Goal: Information Seeking & Learning: Learn about a topic

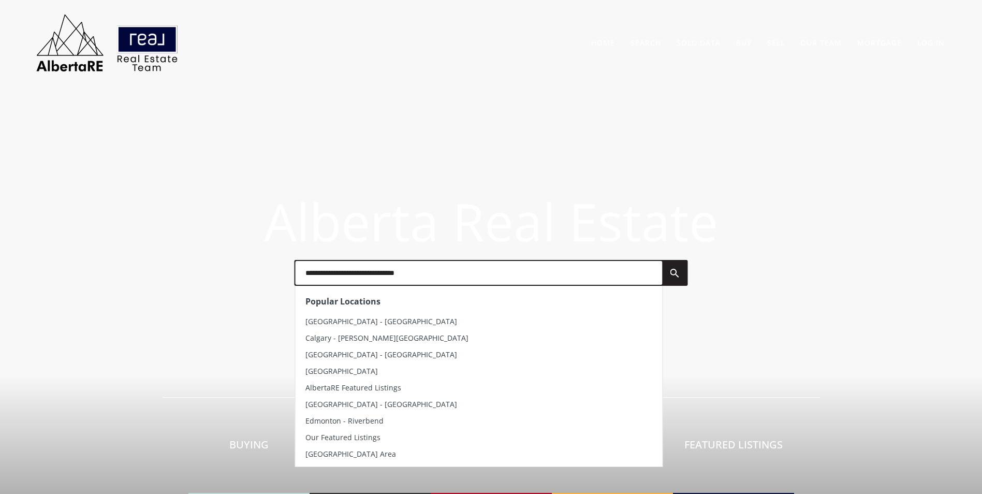
click at [379, 276] on input "text" at bounding box center [478, 273] width 367 height 24
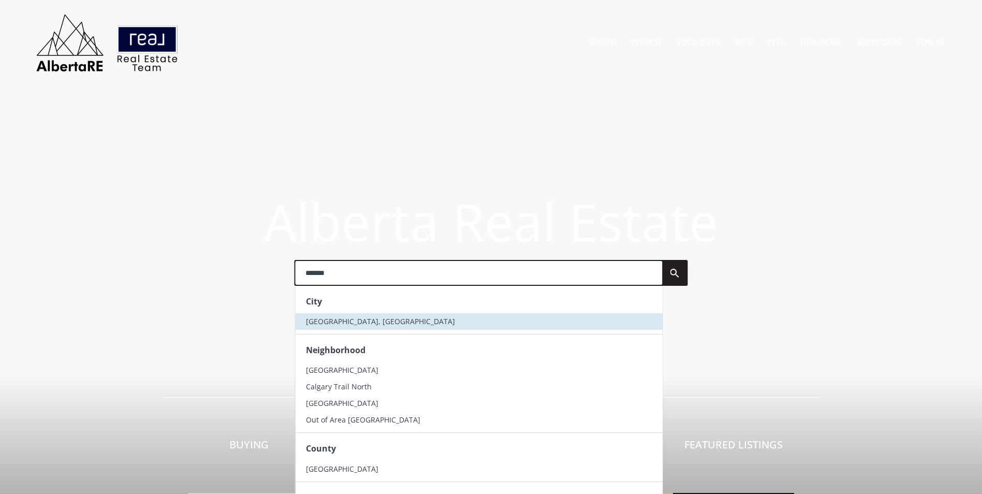
type input "*******"
click at [377, 319] on li "Calgary, AB" at bounding box center [478, 321] width 367 height 17
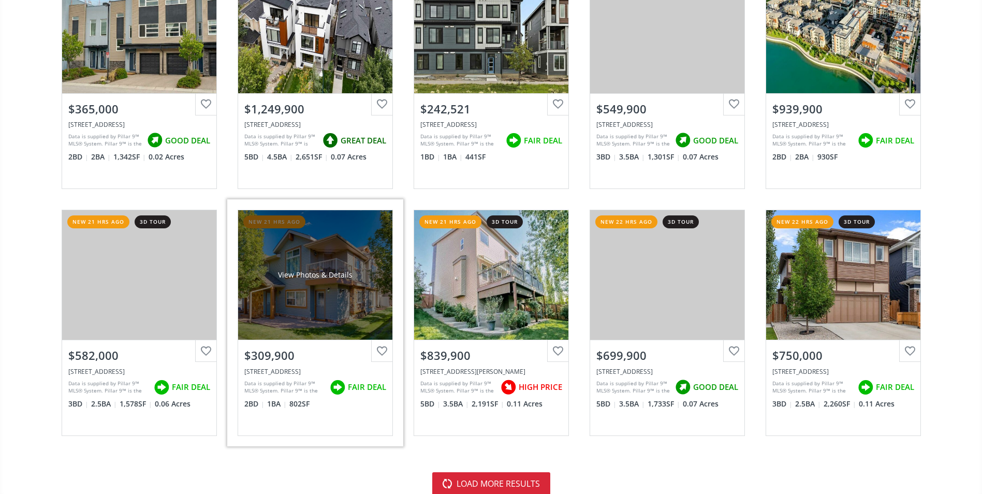
scroll to position [2279, 0]
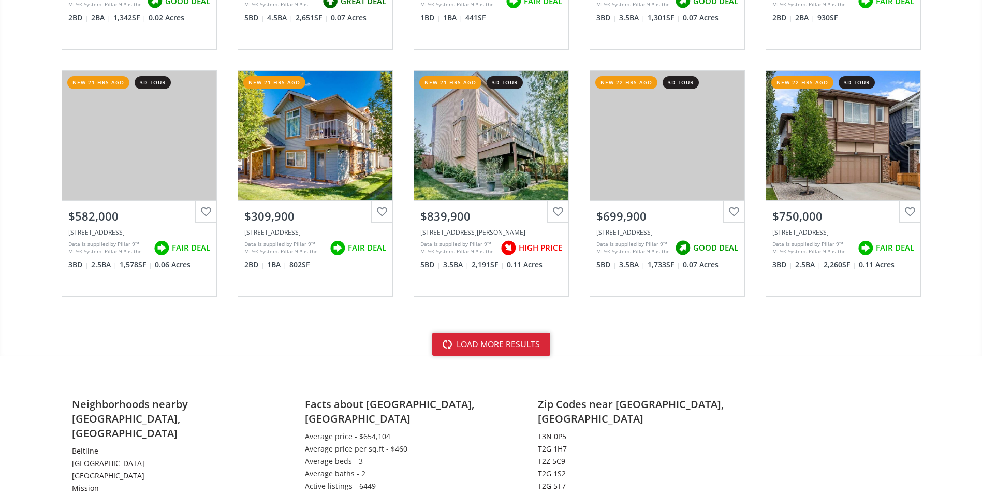
click at [497, 352] on button "load more results" at bounding box center [491, 344] width 118 height 23
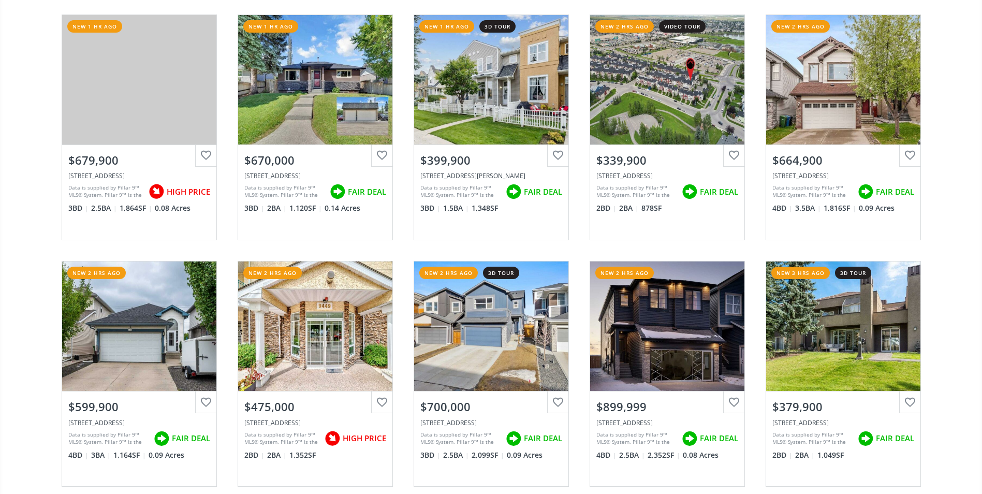
scroll to position [0, 0]
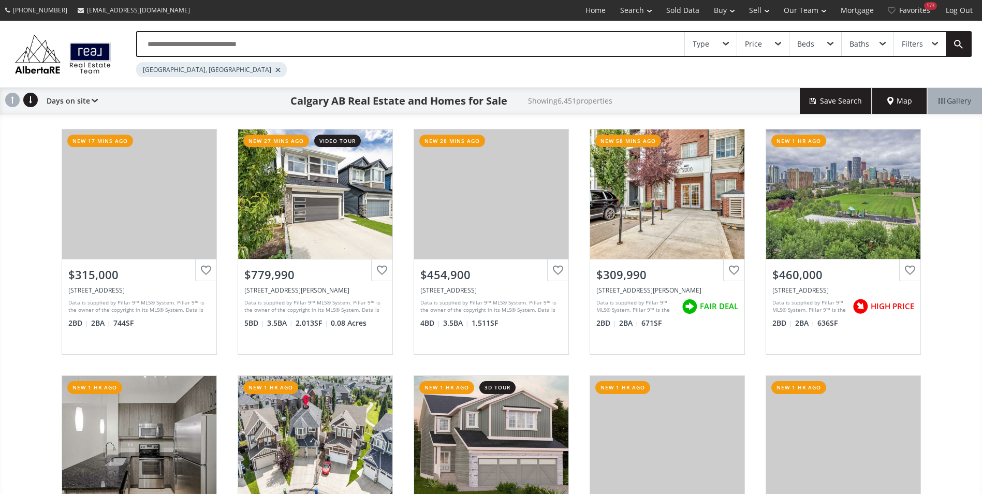
click at [241, 39] on input "text" at bounding box center [410, 44] width 547 height 24
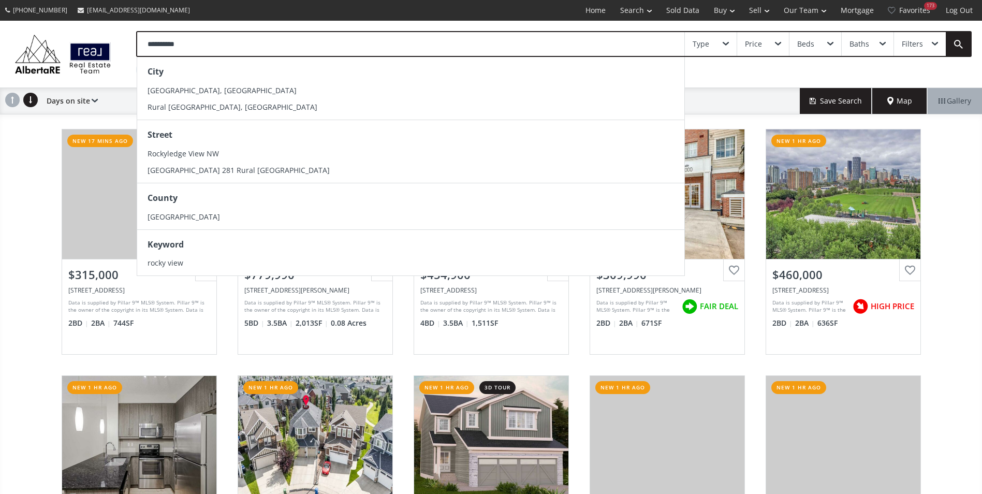
type input "**********"
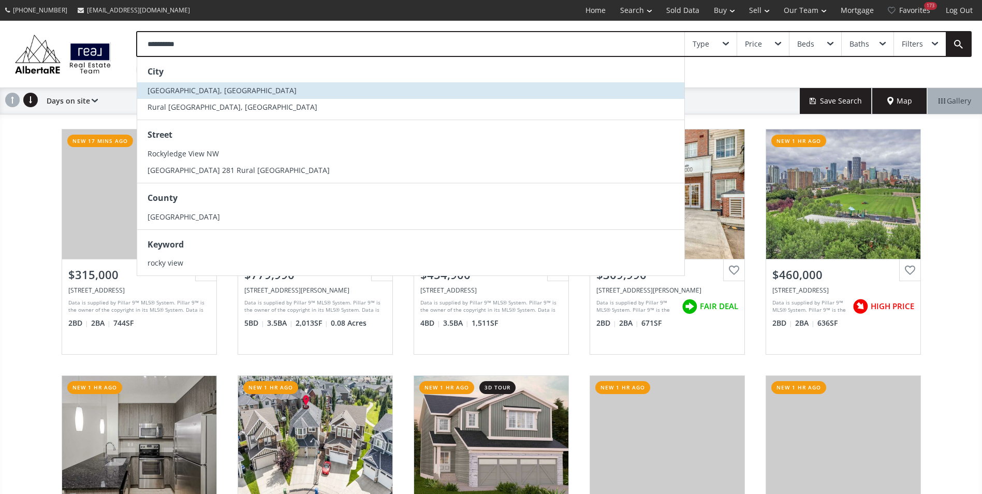
click at [204, 85] on span "Rocky View County, AB" at bounding box center [222, 90] width 149 height 10
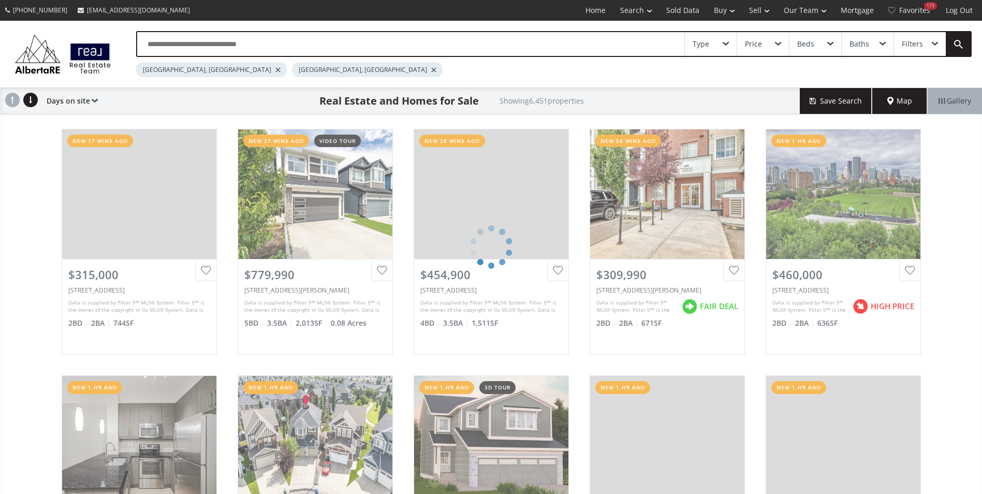
click at [275, 68] on div at bounding box center [277, 70] width 5 height 4
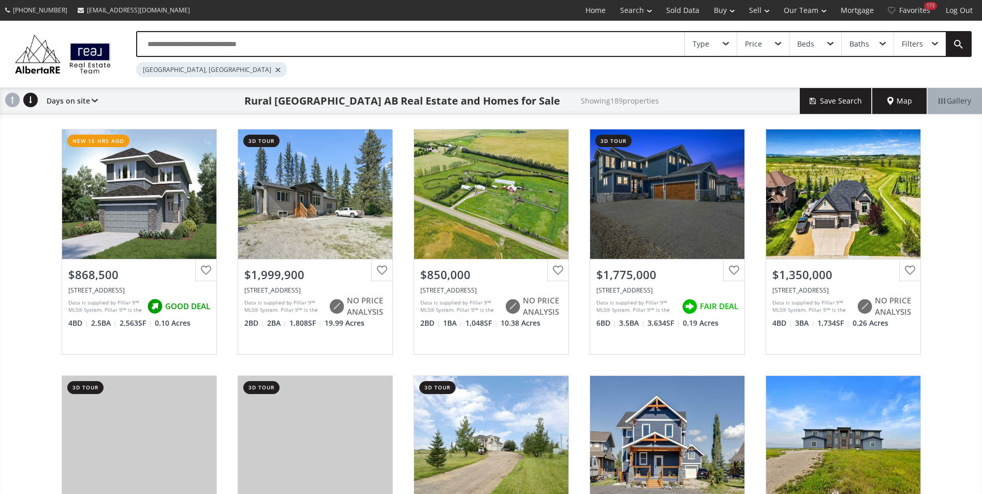
click at [180, 45] on input "text" at bounding box center [410, 44] width 547 height 24
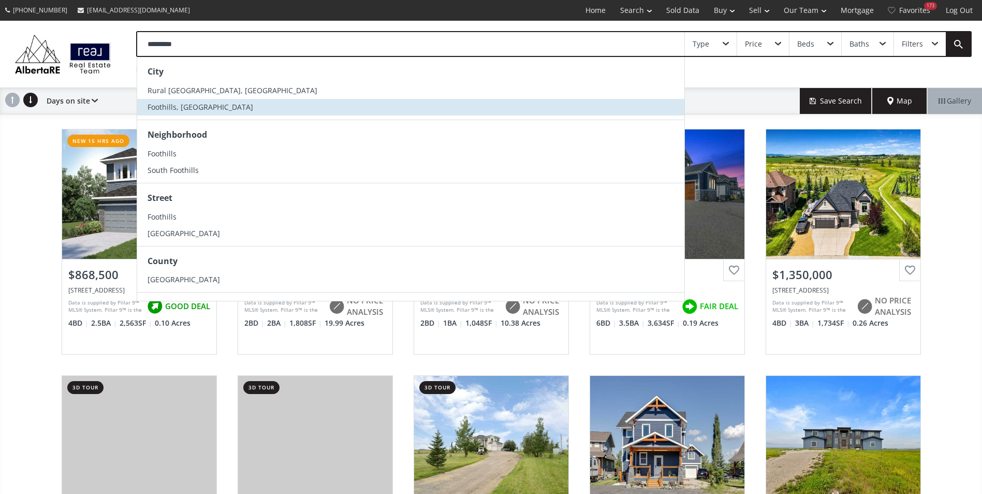
type input "*********"
click at [214, 104] on li "Foothills, AB" at bounding box center [410, 107] width 547 height 17
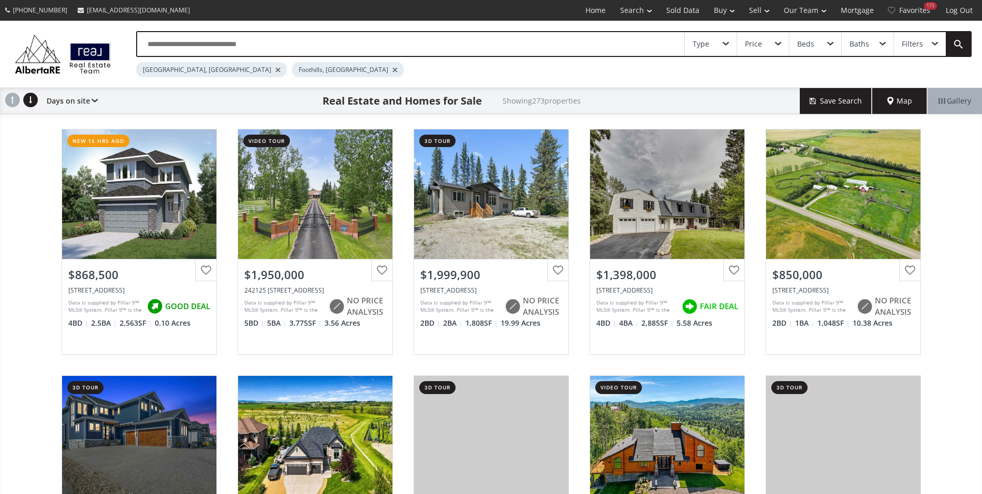
click at [275, 70] on div at bounding box center [277, 70] width 5 height 4
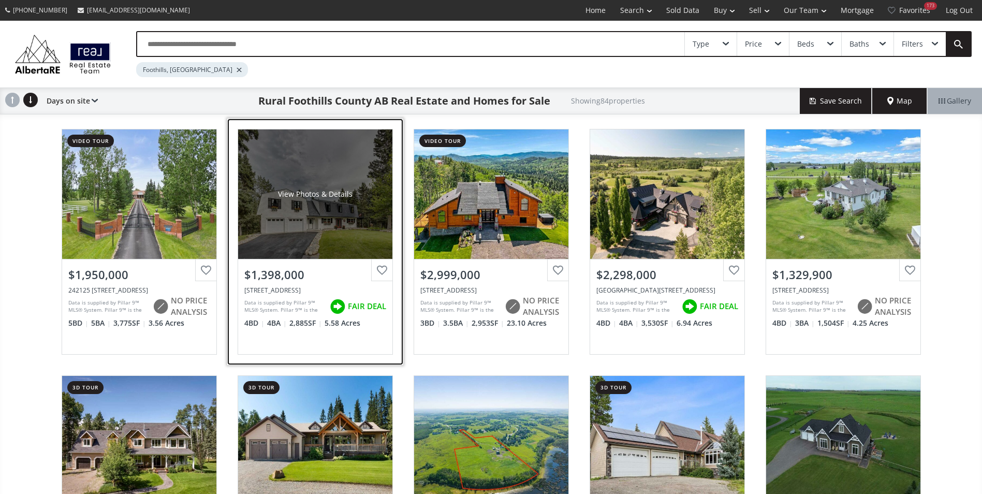
click at [293, 199] on div "View Photos & Details" at bounding box center [315, 194] width 75 height 10
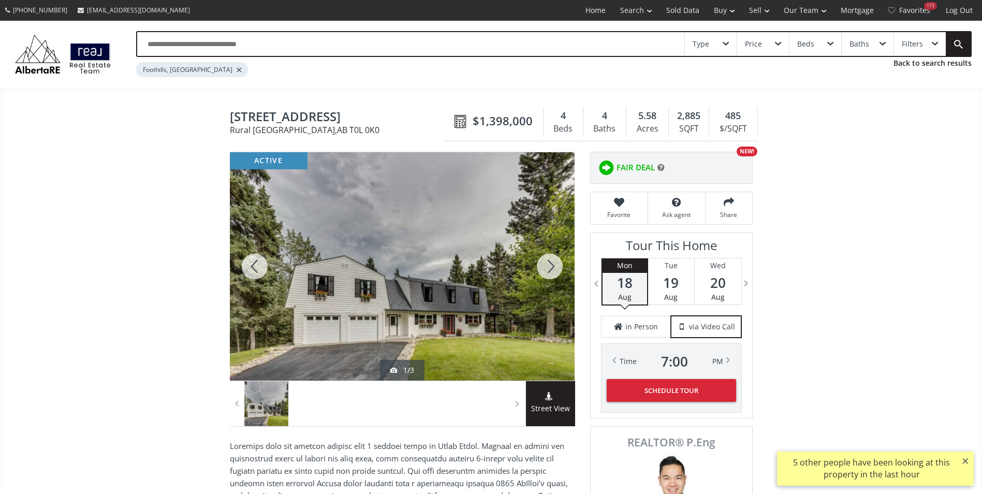
click at [554, 279] on div at bounding box center [550, 266] width 50 height 228
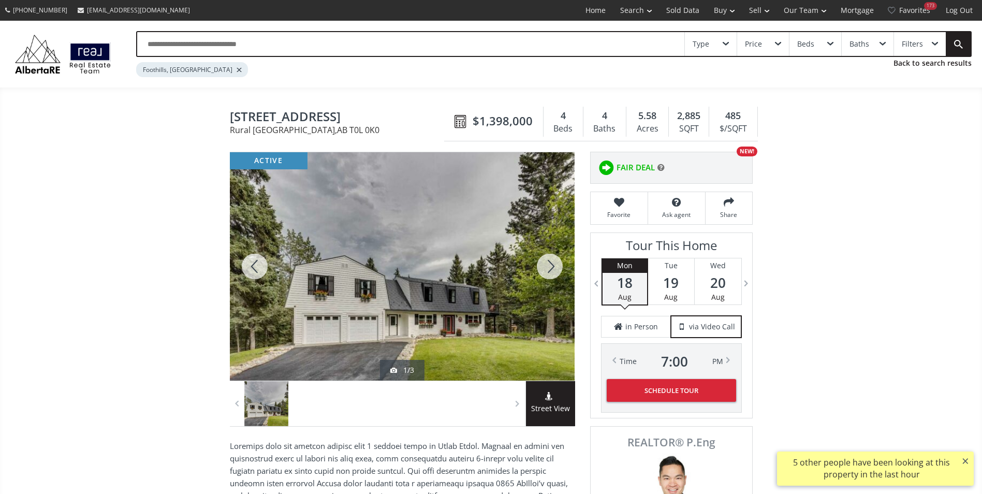
click at [554, 279] on div at bounding box center [550, 266] width 50 height 228
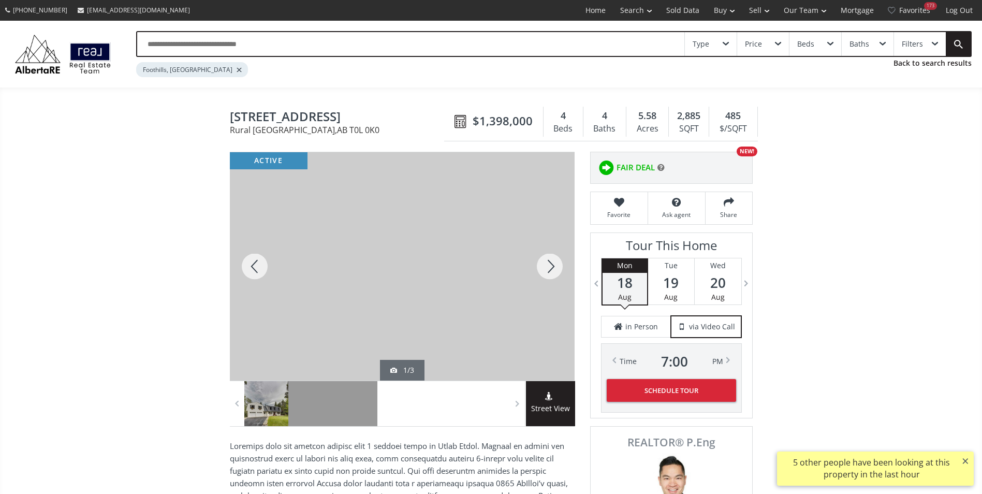
click at [554, 279] on div at bounding box center [550, 266] width 50 height 228
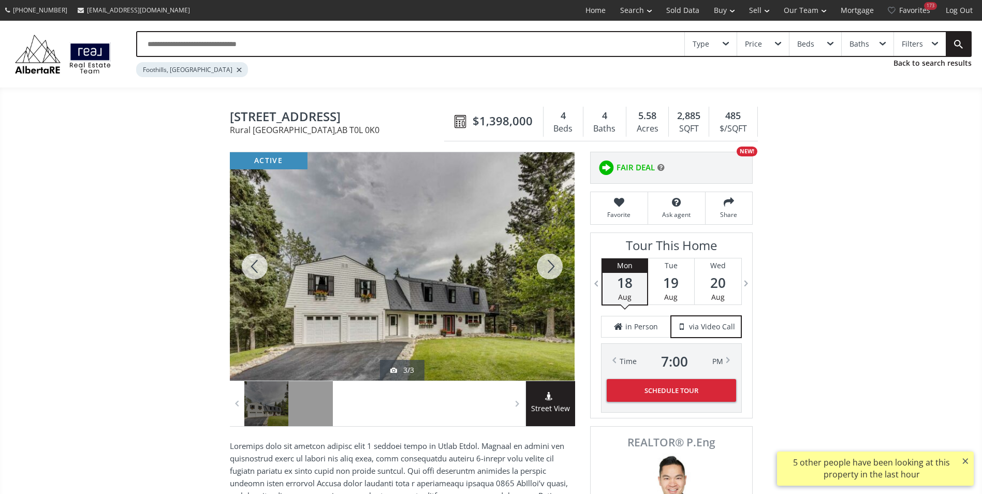
click at [554, 279] on div at bounding box center [550, 266] width 50 height 228
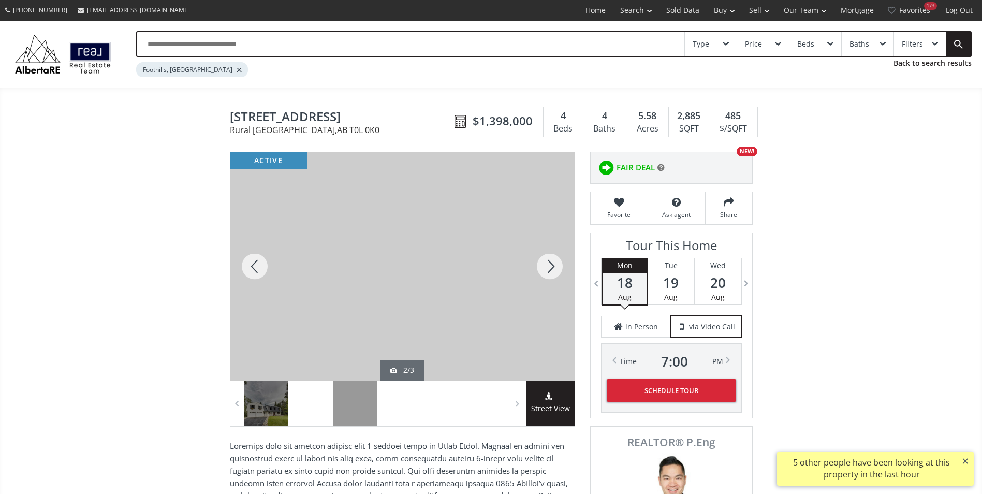
click at [554, 279] on div at bounding box center [550, 266] width 50 height 228
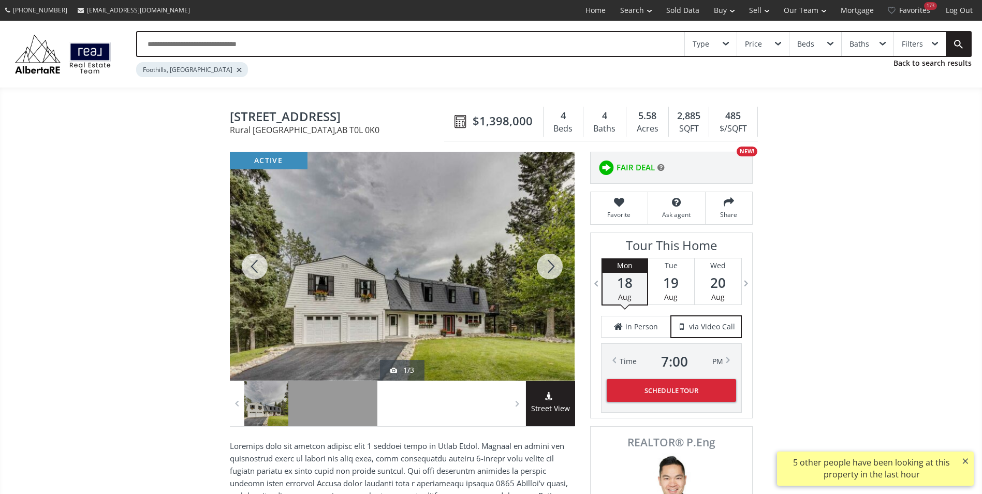
click at [554, 279] on div at bounding box center [550, 266] width 50 height 228
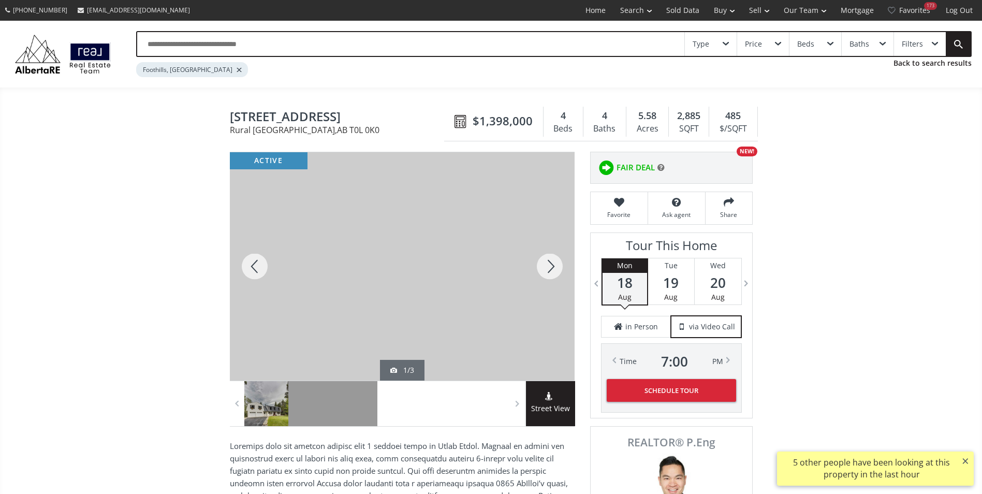
click at [554, 279] on div at bounding box center [550, 266] width 50 height 228
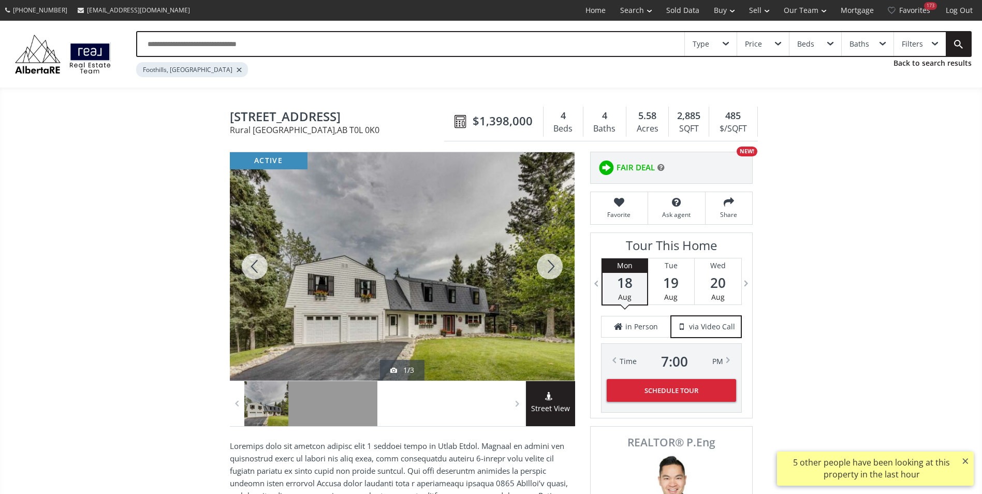
click at [554, 279] on div at bounding box center [550, 266] width 50 height 228
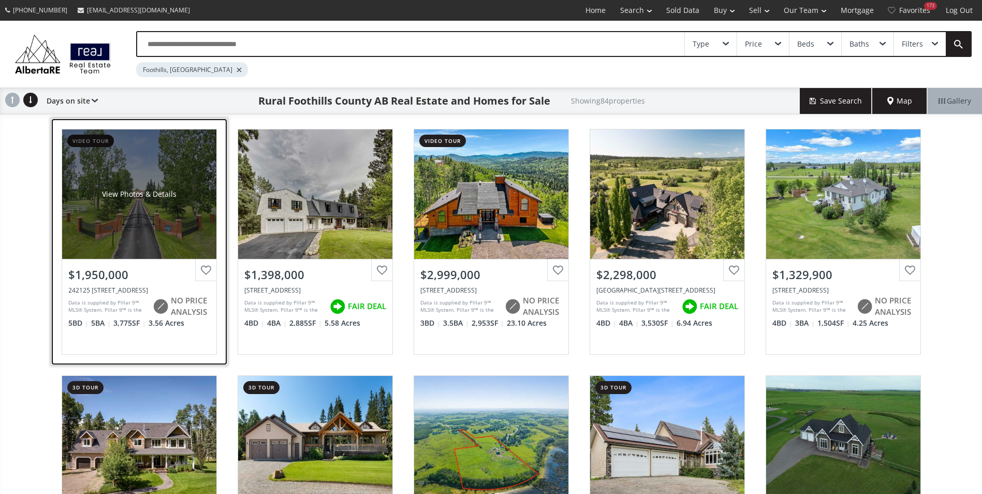
click at [156, 174] on div "View Photos & Details" at bounding box center [139, 193] width 154 height 129
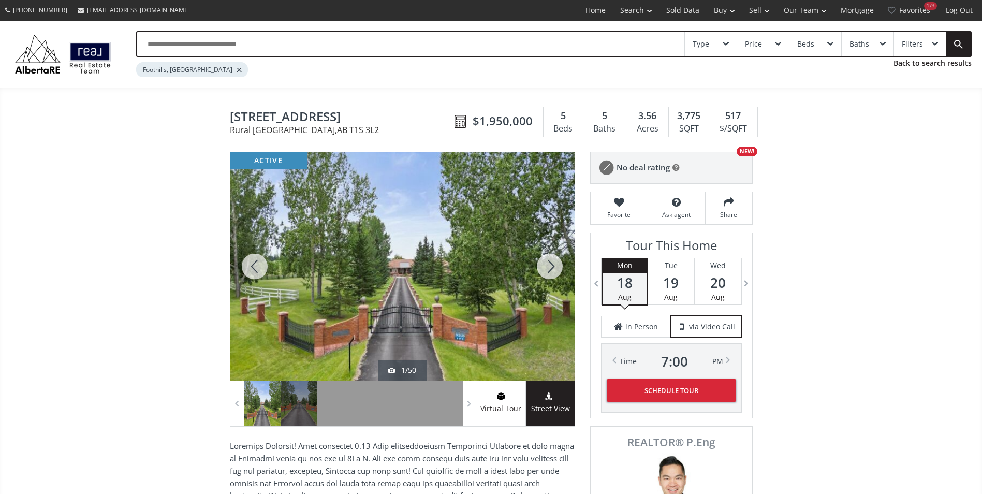
click at [541, 268] on div at bounding box center [550, 266] width 50 height 228
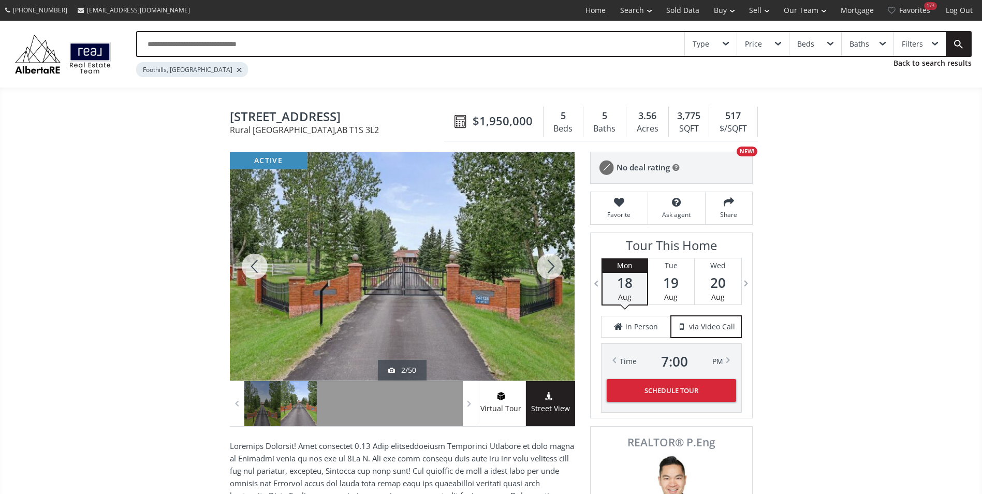
click at [541, 268] on div at bounding box center [550, 266] width 50 height 228
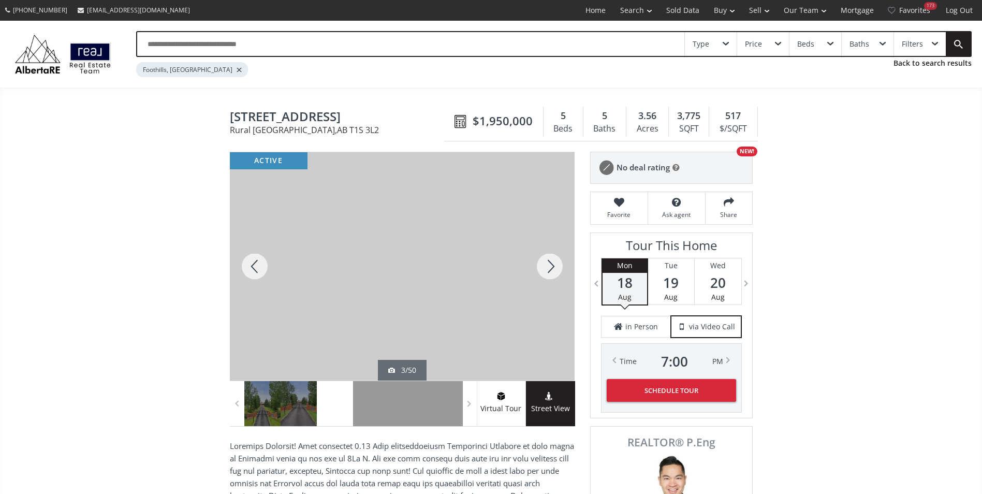
click at [543, 269] on div at bounding box center [550, 266] width 50 height 228
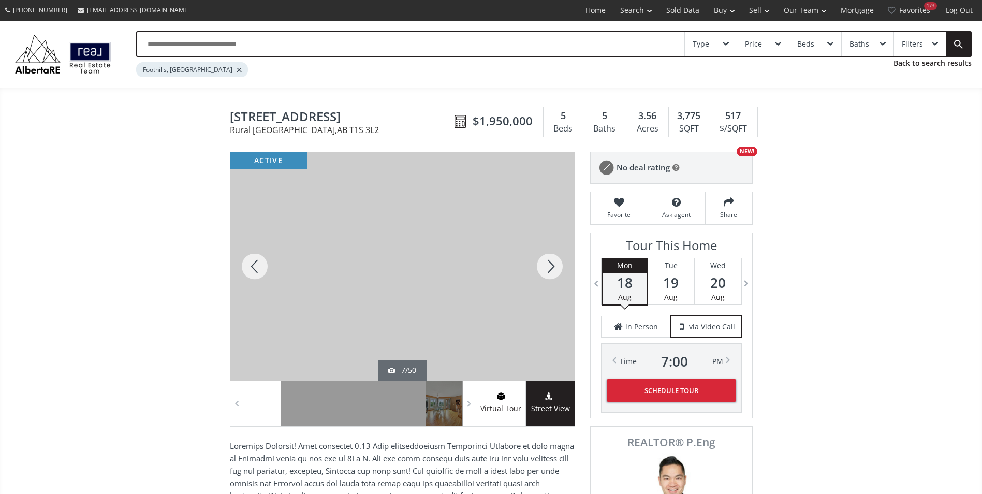
click at [543, 269] on div at bounding box center [550, 266] width 50 height 228
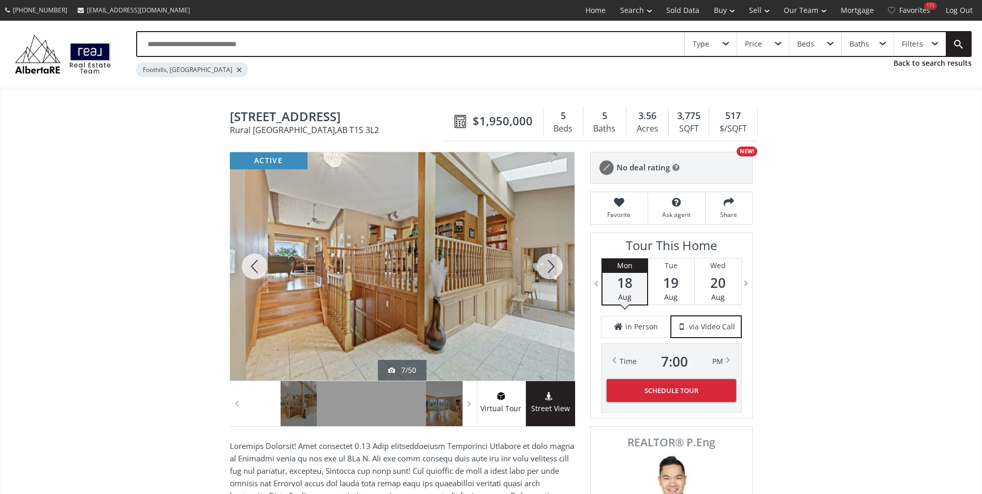
click at [543, 269] on div at bounding box center [550, 266] width 50 height 228
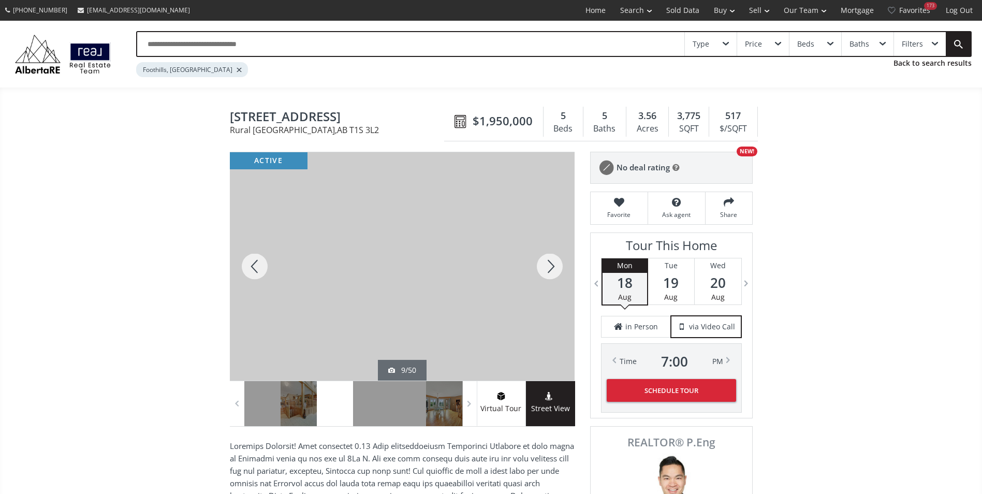
click at [543, 269] on div at bounding box center [550, 266] width 50 height 228
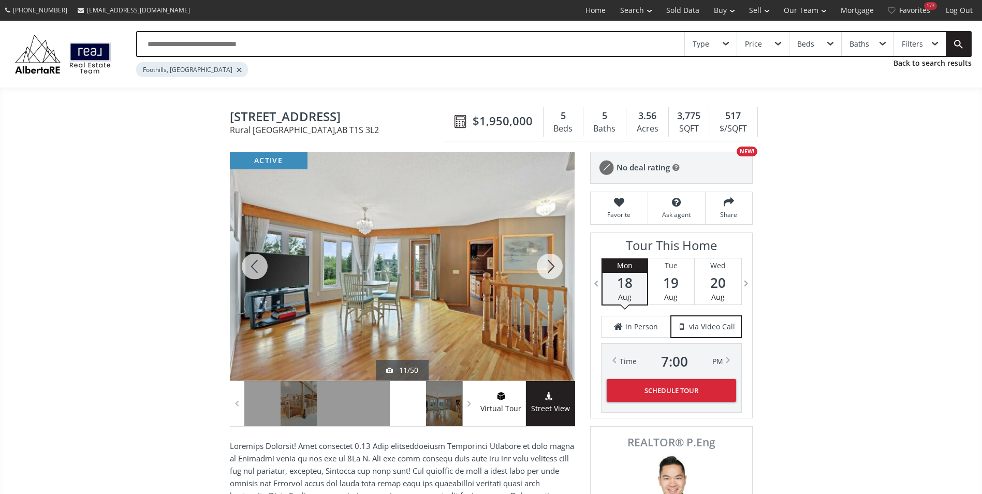
click at [543, 269] on div at bounding box center [550, 266] width 50 height 228
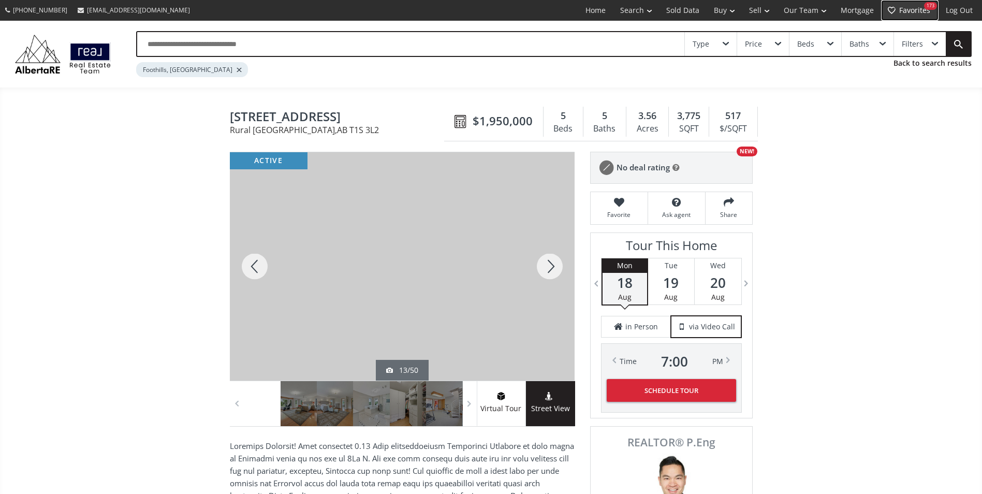
click at [922, 8] on link "Favorites 173" at bounding box center [909, 10] width 57 height 21
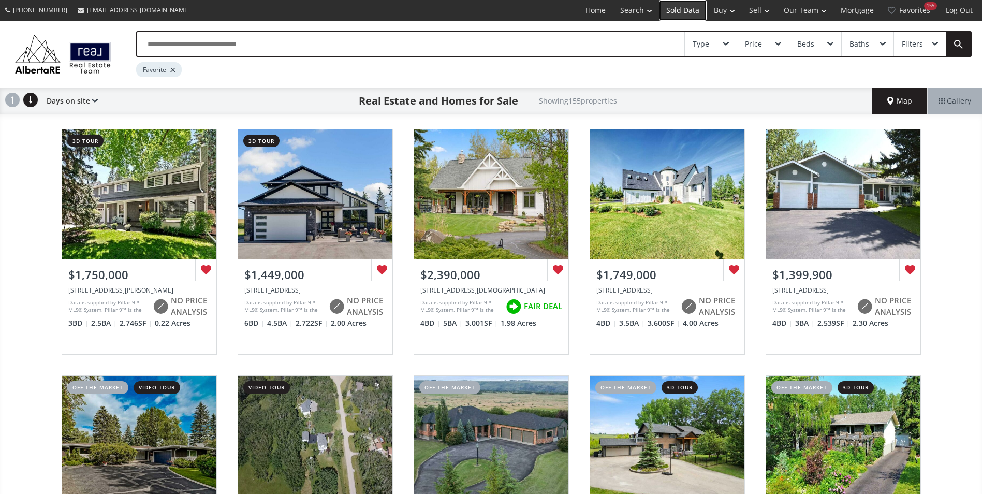
click at [689, 8] on link "Sold Data" at bounding box center [683, 10] width 48 height 21
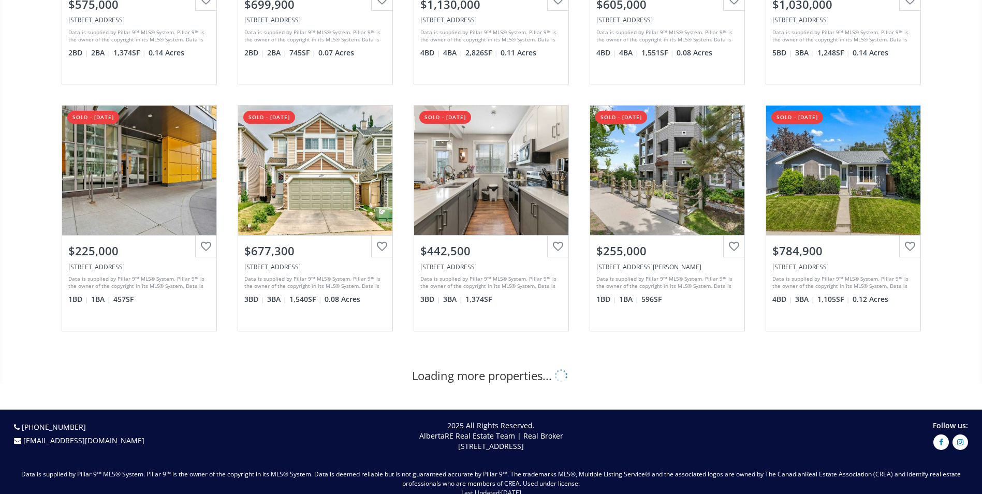
scroll to position [362, 0]
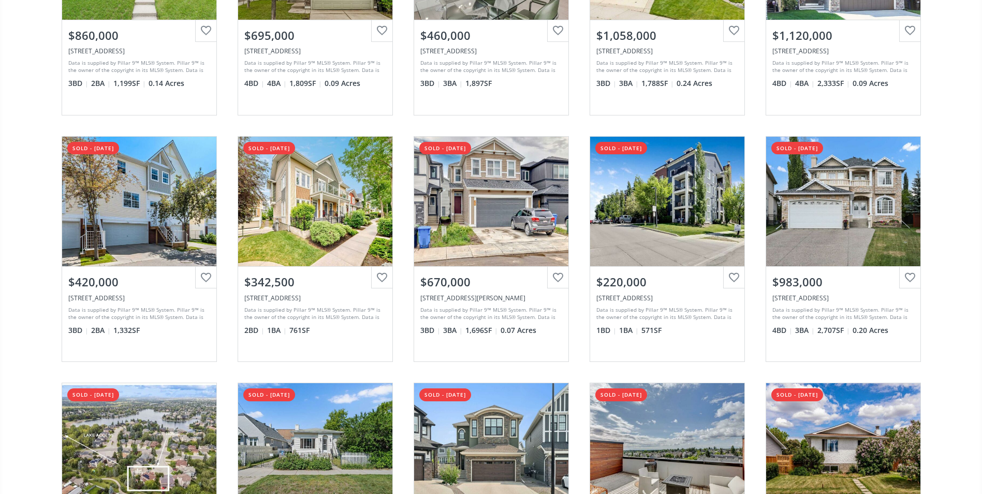
scroll to position [1036, 0]
